Goal: Complete application form: Complete application form

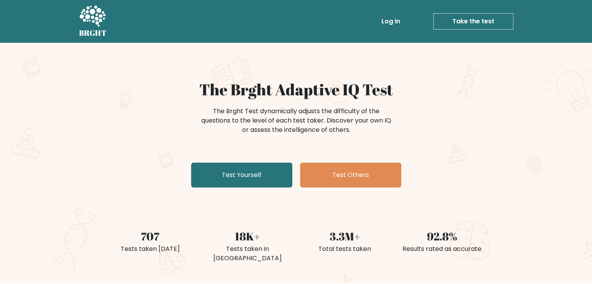
click at [257, 192] on div "The Brght Adaptive IQ Test The Brght Test dynamically adjusts the difficulty of…" at bounding box center [296, 163] width 592 height 241
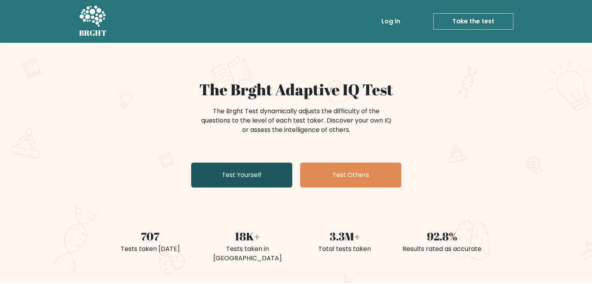
click at [255, 181] on link "Test Yourself" at bounding box center [241, 175] width 101 height 25
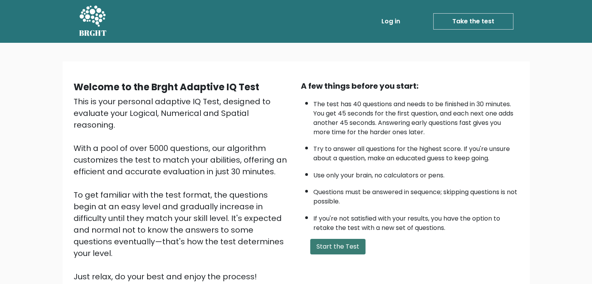
click at [334, 242] on button "Start the Test" at bounding box center [337, 247] width 55 height 16
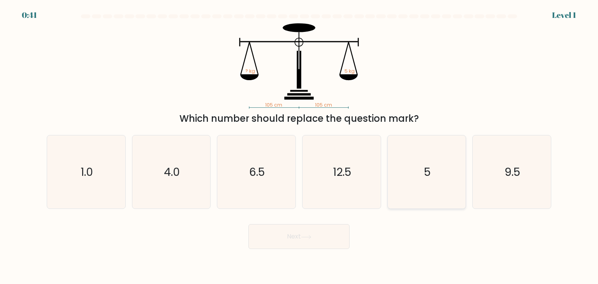
click at [431, 180] on icon "5" at bounding box center [426, 171] width 73 height 73
click at [299, 146] on input "e. 5" at bounding box center [299, 144] width 0 height 4
radio input "true"
click at [304, 238] on icon at bounding box center [306, 237] width 11 height 4
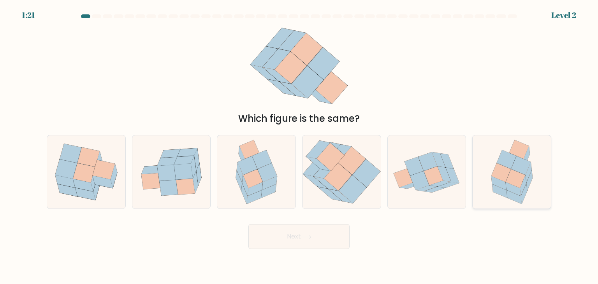
click at [494, 173] on icon at bounding box center [500, 173] width 19 height 19
click at [299, 146] on input "f." at bounding box center [299, 144] width 0 height 4
radio input "true"
click at [304, 234] on button "Next" at bounding box center [298, 236] width 101 height 25
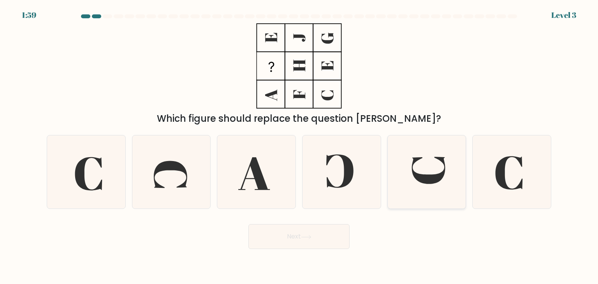
click at [422, 183] on icon at bounding box center [426, 171] width 73 height 73
click at [299, 146] on input "e." at bounding box center [299, 144] width 0 height 4
radio input "true"
click at [310, 240] on button "Next" at bounding box center [298, 236] width 101 height 25
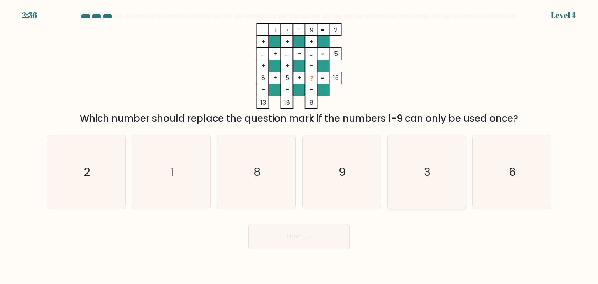
click at [442, 157] on icon "3" at bounding box center [426, 171] width 73 height 73
click at [299, 146] on input "e. 3" at bounding box center [299, 144] width 0 height 4
radio input "true"
click at [317, 236] on button "Next" at bounding box center [298, 236] width 101 height 25
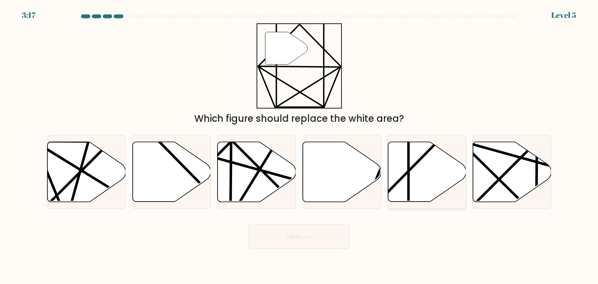
click at [413, 173] on icon at bounding box center [427, 172] width 78 height 60
click at [299, 146] on input "e." at bounding box center [299, 144] width 0 height 4
radio input "true"
click at [324, 241] on button "Next" at bounding box center [298, 236] width 101 height 25
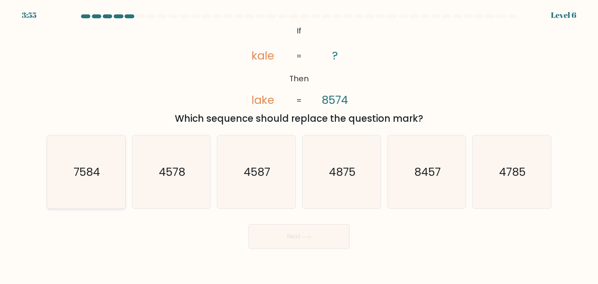
click at [105, 174] on icon "7584" at bounding box center [85, 171] width 73 height 73
click at [299, 146] on input "a. 7584" at bounding box center [299, 144] width 0 height 4
radio input "true"
click at [311, 243] on button "Next" at bounding box center [298, 236] width 101 height 25
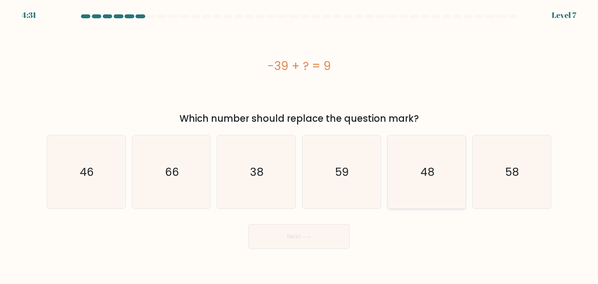
click at [405, 186] on icon "48" at bounding box center [426, 171] width 73 height 73
click at [299, 146] on input "e. 48" at bounding box center [299, 144] width 0 height 4
radio input "true"
click at [314, 239] on button "Next" at bounding box center [298, 236] width 101 height 25
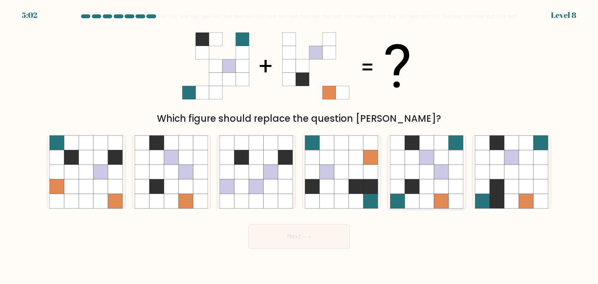
click at [438, 171] on icon at bounding box center [441, 172] width 15 height 15
click at [299, 146] on input "e." at bounding box center [299, 144] width 0 height 4
radio input "true"
click at [283, 243] on button "Next" at bounding box center [298, 236] width 101 height 25
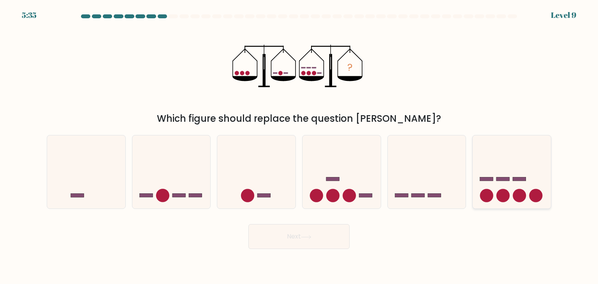
click at [528, 201] on icon at bounding box center [512, 172] width 78 height 65
click at [299, 146] on input "f." at bounding box center [299, 144] width 0 height 4
radio input "true"
click at [290, 242] on button "Next" at bounding box center [298, 236] width 101 height 25
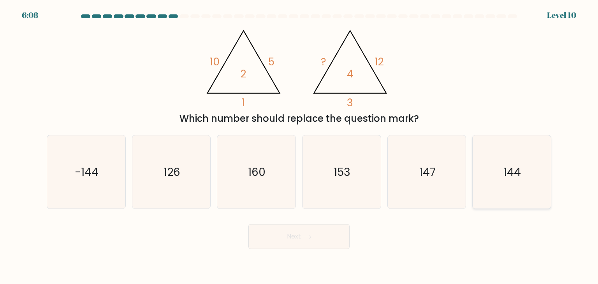
click at [530, 187] on icon "144" at bounding box center [511, 171] width 73 height 73
click at [299, 146] on input "f. 144" at bounding box center [299, 144] width 0 height 4
radio input "true"
click at [280, 246] on button "Next" at bounding box center [298, 236] width 101 height 25
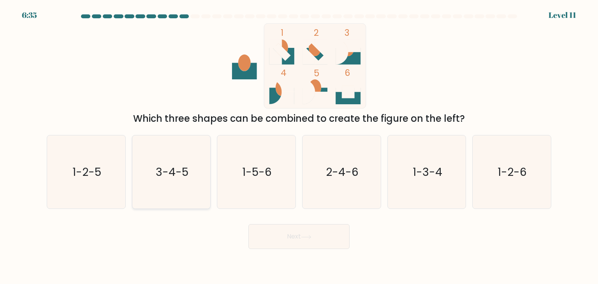
click at [170, 181] on icon "3-4-5" at bounding box center [171, 171] width 73 height 73
click at [299, 146] on input "b. 3-4-5" at bounding box center [299, 144] width 0 height 4
radio input "true"
click at [280, 236] on button "Next" at bounding box center [298, 236] width 101 height 25
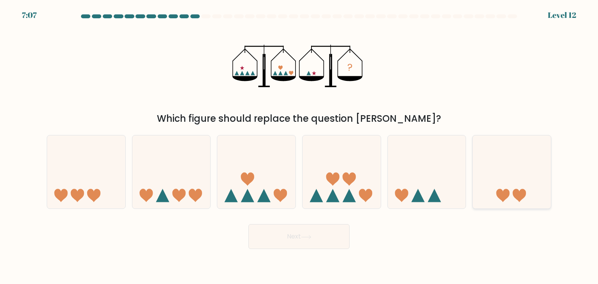
click at [495, 196] on icon at bounding box center [512, 172] width 78 height 65
click at [299, 146] on input "f." at bounding box center [299, 144] width 0 height 4
radio input "true"
click at [297, 236] on button "Next" at bounding box center [298, 236] width 101 height 25
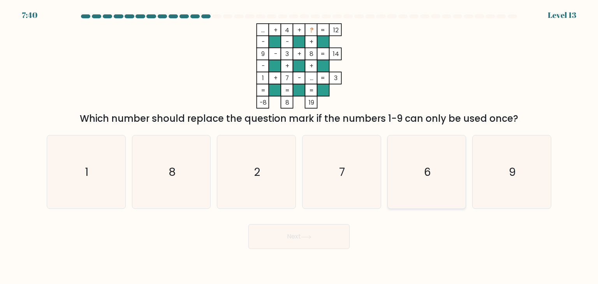
click at [429, 175] on text "6" at bounding box center [427, 172] width 7 height 16
click at [299, 146] on input "e. 6" at bounding box center [299, 144] width 0 height 4
radio input "true"
click at [297, 236] on button "Next" at bounding box center [298, 236] width 101 height 25
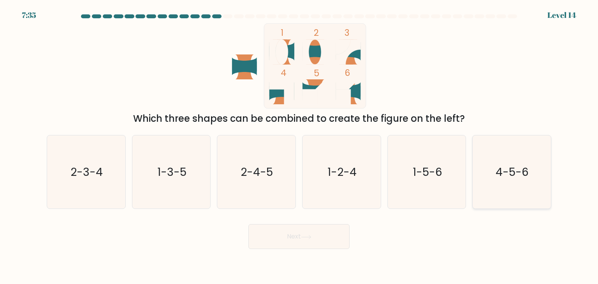
click at [495, 178] on icon "4-5-6" at bounding box center [511, 171] width 73 height 73
click at [299, 146] on input "f. 4-5-6" at bounding box center [299, 144] width 0 height 4
radio input "true"
click at [328, 243] on button "Next" at bounding box center [298, 236] width 101 height 25
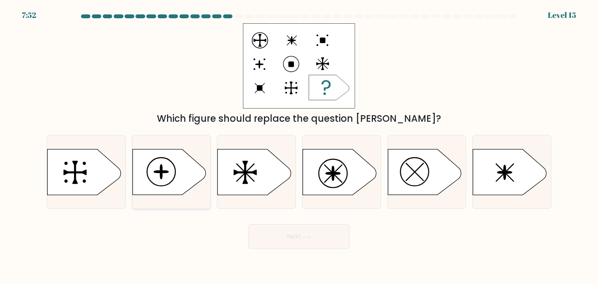
click at [153, 179] on icon at bounding box center [168, 173] width 73 height 46
click at [299, 146] on input "b." at bounding box center [299, 144] width 0 height 4
radio input "true"
click at [287, 239] on button "Next" at bounding box center [298, 236] width 101 height 25
click at [290, 236] on button "Next" at bounding box center [298, 236] width 101 height 25
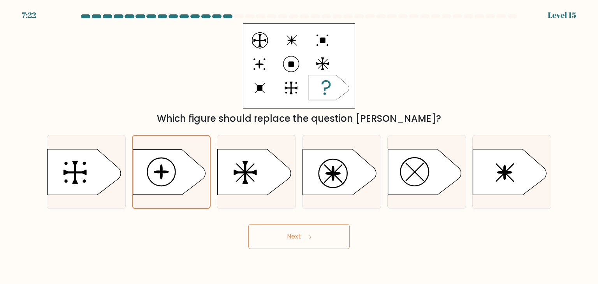
click at [290, 236] on button "Next" at bounding box center [298, 236] width 101 height 25
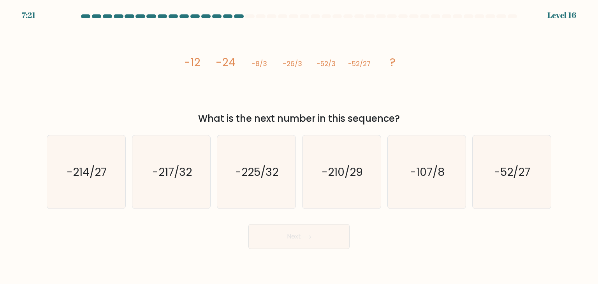
click at [290, 236] on button "Next" at bounding box center [298, 236] width 101 height 25
click at [145, 234] on div "Next" at bounding box center [299, 233] width 514 height 31
click at [118, 190] on icon "-214/27" at bounding box center [85, 171] width 73 height 73
click at [299, 146] on input "a. -214/27" at bounding box center [299, 144] width 0 height 4
radio input "true"
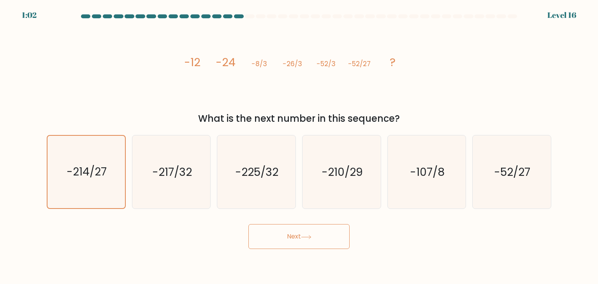
click at [286, 239] on button "Next" at bounding box center [298, 236] width 101 height 25
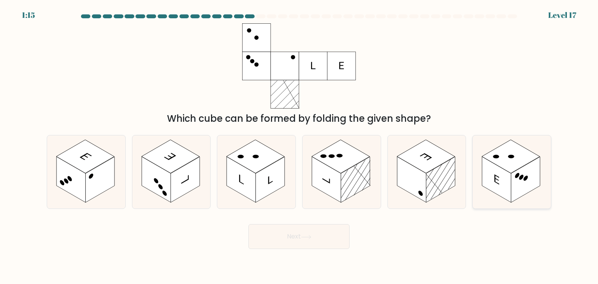
click at [511, 164] on rect at bounding box center [511, 156] width 58 height 33
click at [299, 146] on input "f." at bounding box center [299, 144] width 0 height 4
radio input "true"
click at [292, 235] on button "Next" at bounding box center [298, 236] width 101 height 25
click at [299, 240] on button "Next" at bounding box center [298, 236] width 101 height 25
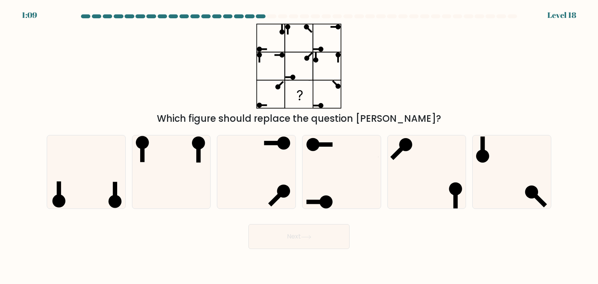
click at [299, 240] on button "Next" at bounding box center [298, 236] width 101 height 25
click at [159, 151] on icon at bounding box center [171, 171] width 73 height 73
click at [299, 146] on input "b." at bounding box center [299, 144] width 0 height 4
radio input "true"
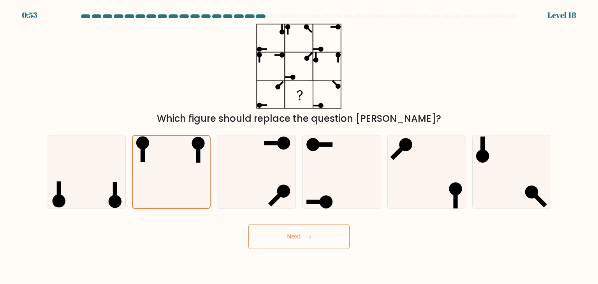
click at [326, 237] on button "Next" at bounding box center [298, 236] width 101 height 25
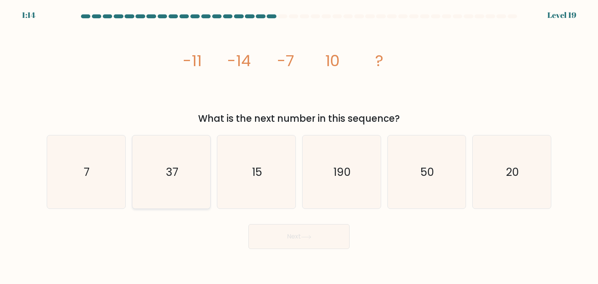
click at [171, 172] on text "37" at bounding box center [172, 172] width 12 height 16
click at [299, 146] on input "b. 37" at bounding box center [299, 144] width 0 height 4
radio input "true"
click at [291, 243] on button "Next" at bounding box center [298, 236] width 101 height 25
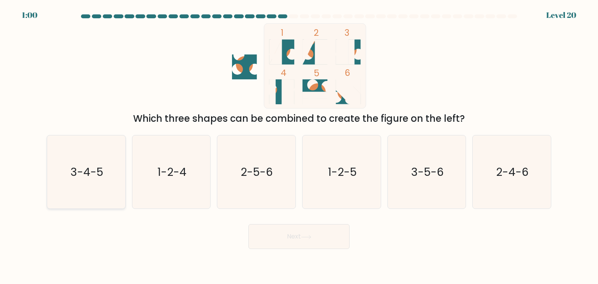
click at [98, 176] on text "3-4-5" at bounding box center [86, 172] width 33 height 16
click at [299, 146] on input "a. 3-4-5" at bounding box center [299, 144] width 0 height 4
radio input "true"
click at [262, 239] on button "Next" at bounding box center [298, 236] width 101 height 25
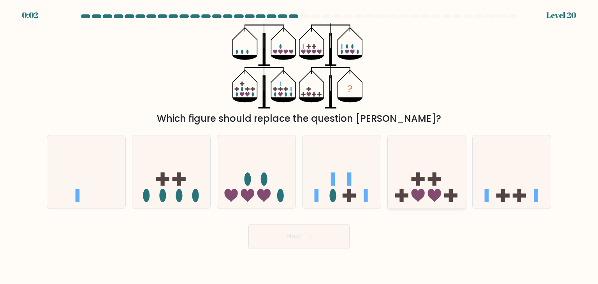
click at [426, 197] on icon at bounding box center [427, 172] width 78 height 65
click at [299, 146] on input "e." at bounding box center [299, 144] width 0 height 4
radio input "true"
click at [310, 232] on button "Next" at bounding box center [298, 236] width 101 height 25
click at [302, 235] on button "Next" at bounding box center [298, 236] width 101 height 25
